Goal: Complete Application Form

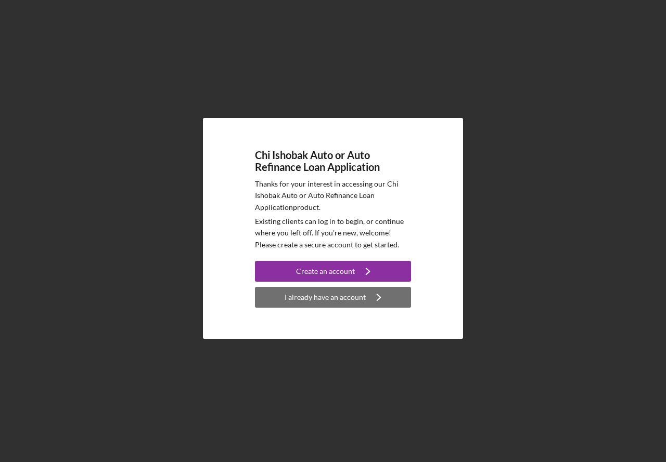
click at [305, 301] on div "I already have an account" at bounding box center [324, 297] width 81 height 21
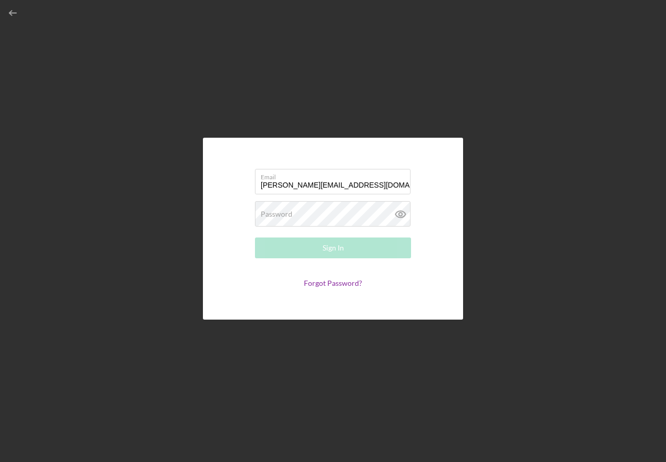
type input "[PERSON_NAME][EMAIL_ADDRESS][DOMAIN_NAME]"
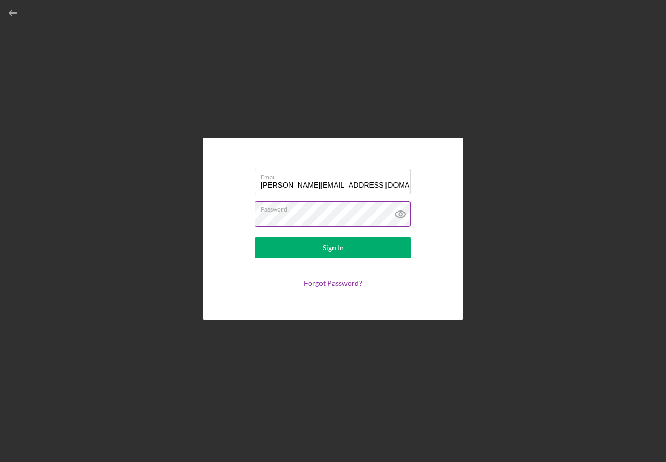
click at [406, 216] on icon at bounding box center [400, 214] width 26 height 26
click at [355, 249] on button "Sign In" at bounding box center [333, 248] width 156 height 21
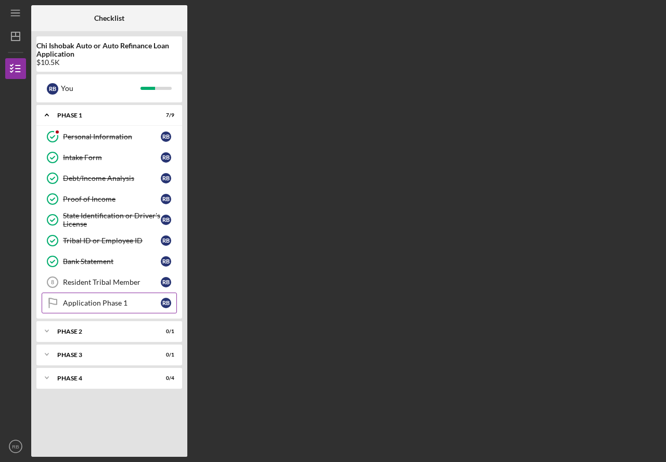
click at [116, 307] on div "Application Phase 1" at bounding box center [112, 303] width 98 height 8
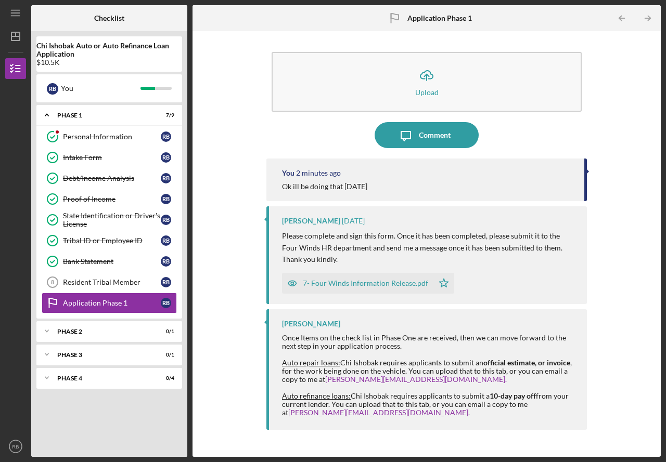
click at [352, 283] on div "7- Four Winds Information Release.pdf" at bounding box center [365, 283] width 125 height 8
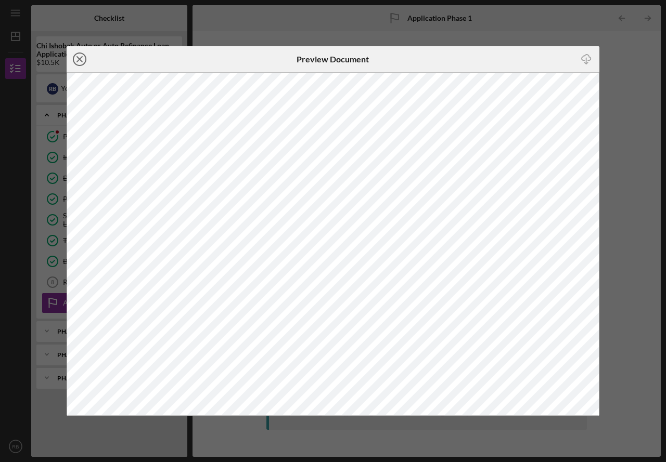
click at [82, 65] on circle at bounding box center [79, 59] width 12 height 12
